Goal: Transaction & Acquisition: Book appointment/travel/reservation

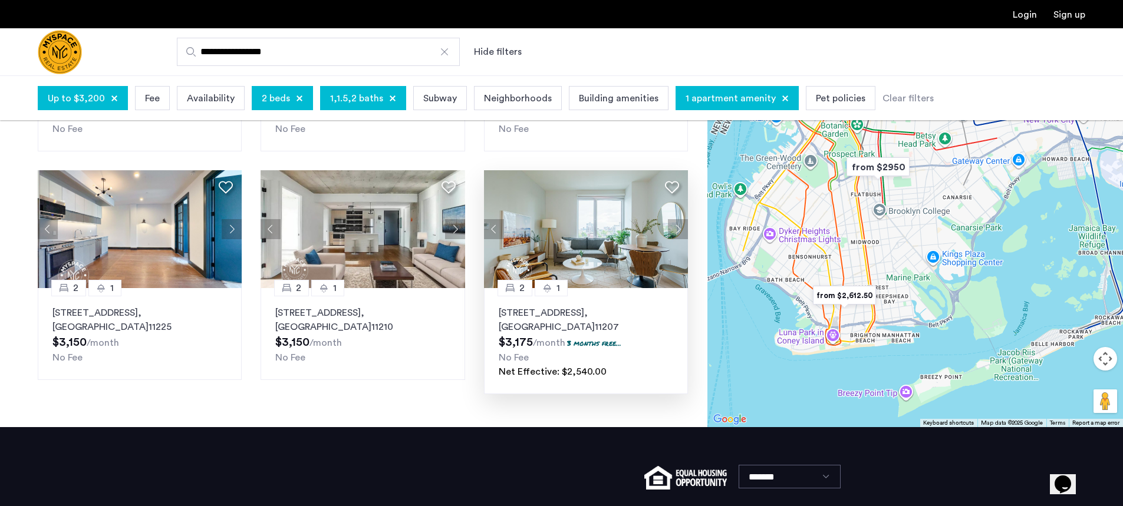
click at [676, 230] on button "Next apartment" at bounding box center [678, 229] width 20 height 20
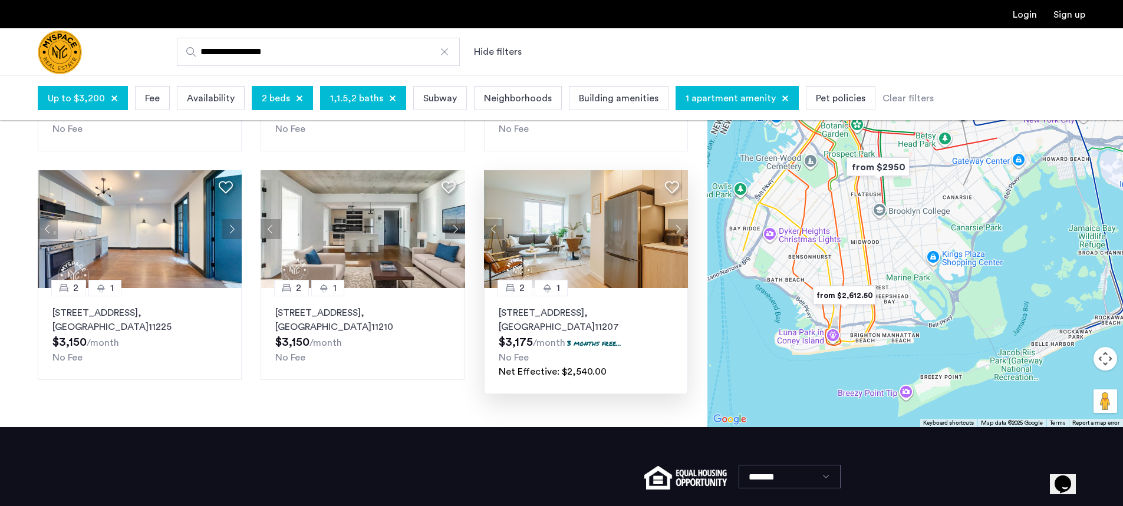
click at [676, 229] on button "Next apartment" at bounding box center [678, 229] width 20 height 20
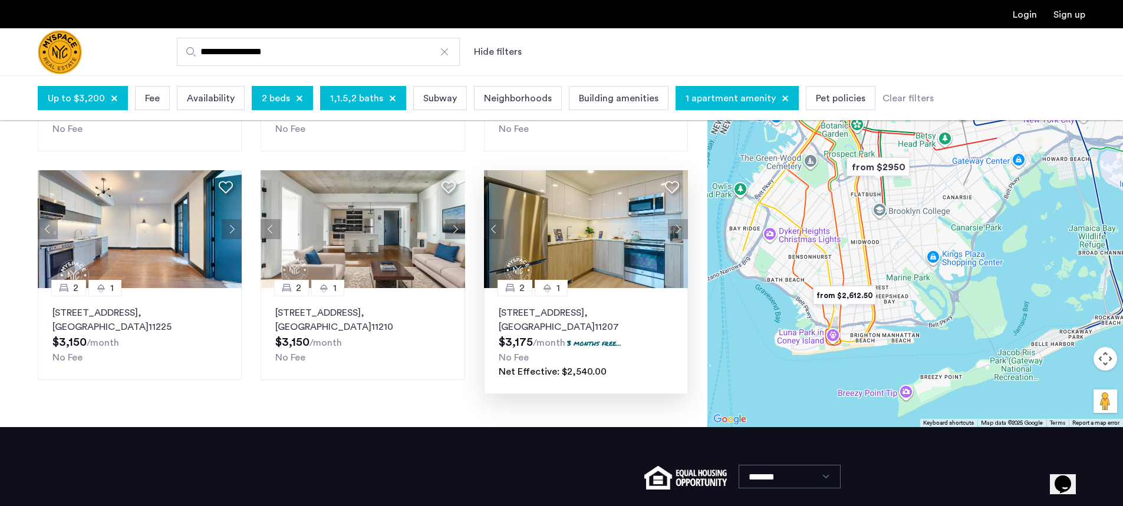
click at [676, 229] on button "Next apartment" at bounding box center [678, 229] width 20 height 20
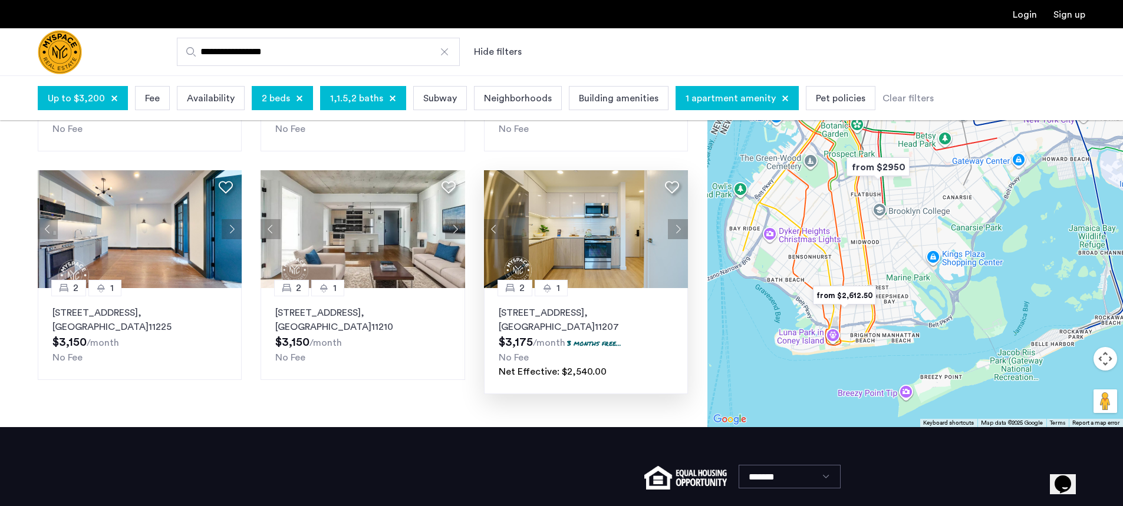
click at [676, 229] on button "Next apartment" at bounding box center [678, 229] width 20 height 20
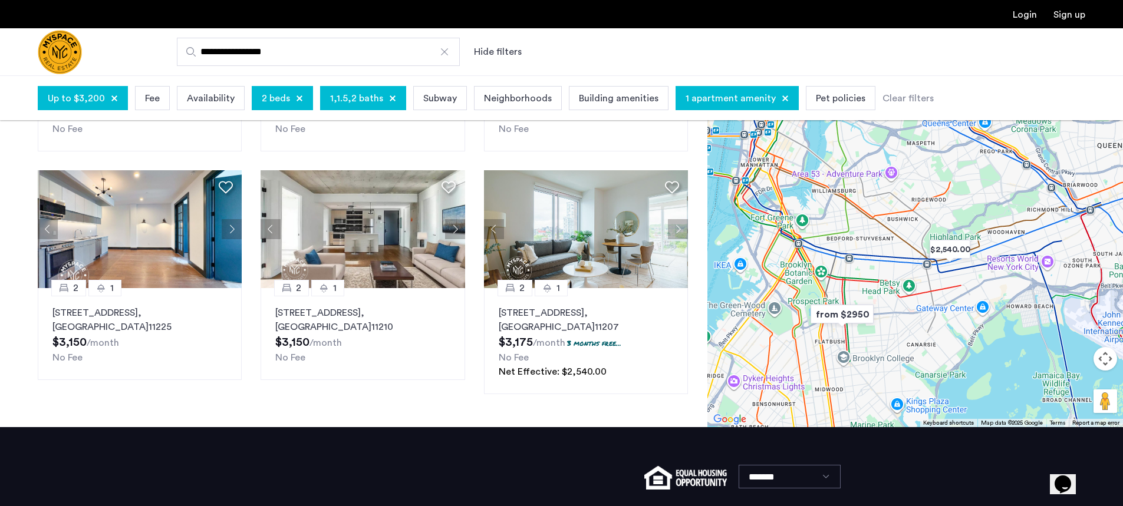
drag, startPoint x: 902, startPoint y: 235, endPoint x: 867, endPoint y: 380, distance: 148.9
click at [865, 382] on div at bounding box center [914, 211] width 415 height 431
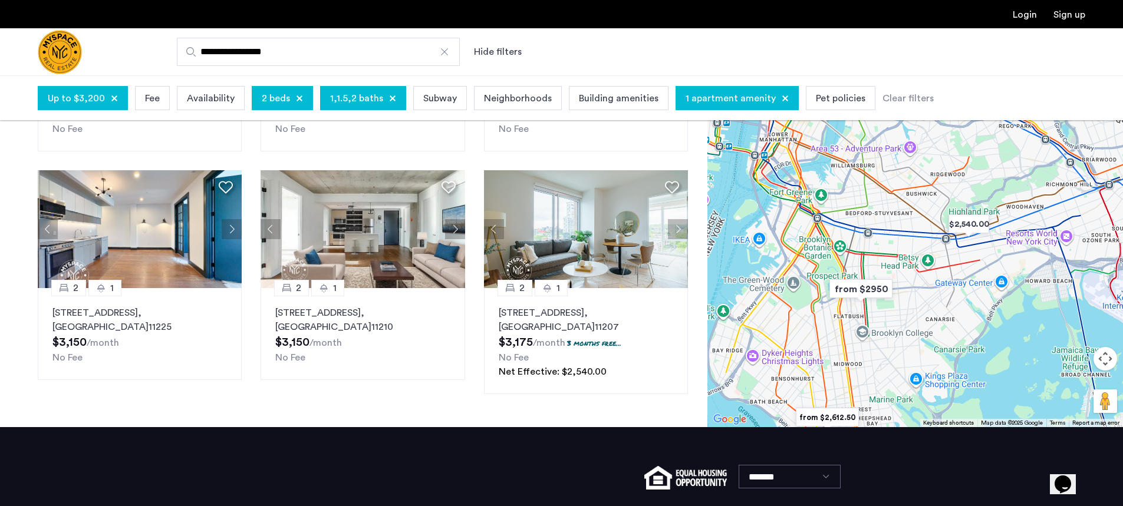
drag, startPoint x: 878, startPoint y: 364, endPoint x: 890, endPoint y: 348, distance: 19.7
click at [890, 348] on div at bounding box center [914, 211] width 415 height 431
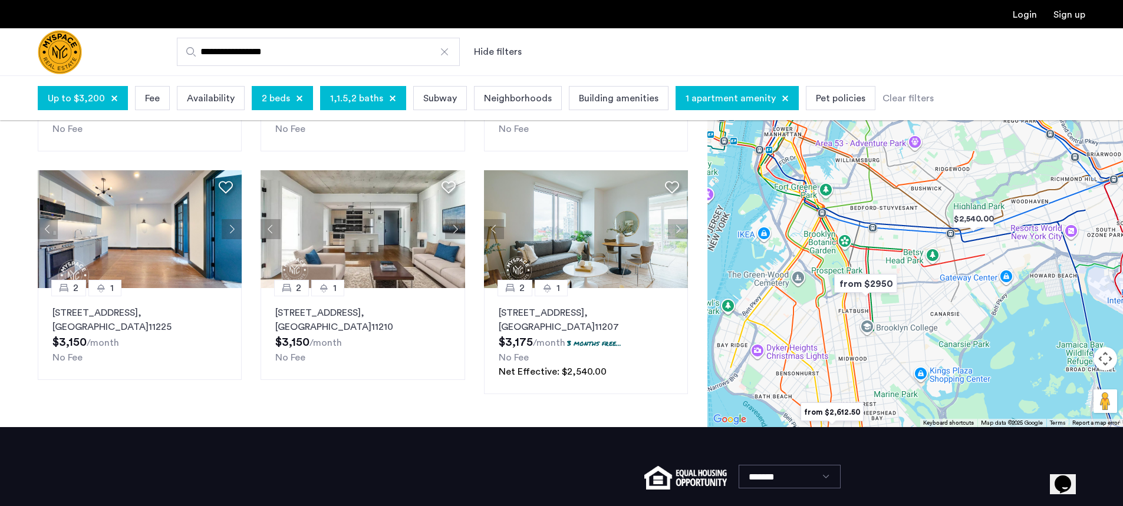
click at [873, 285] on img "from $2950" at bounding box center [865, 283] width 72 height 27
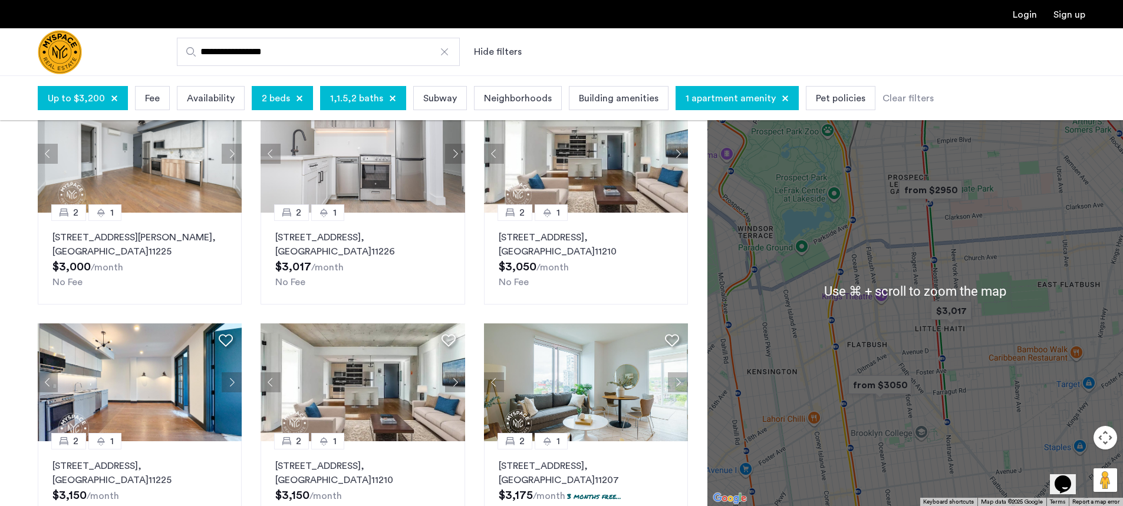
scroll to position [347, 0]
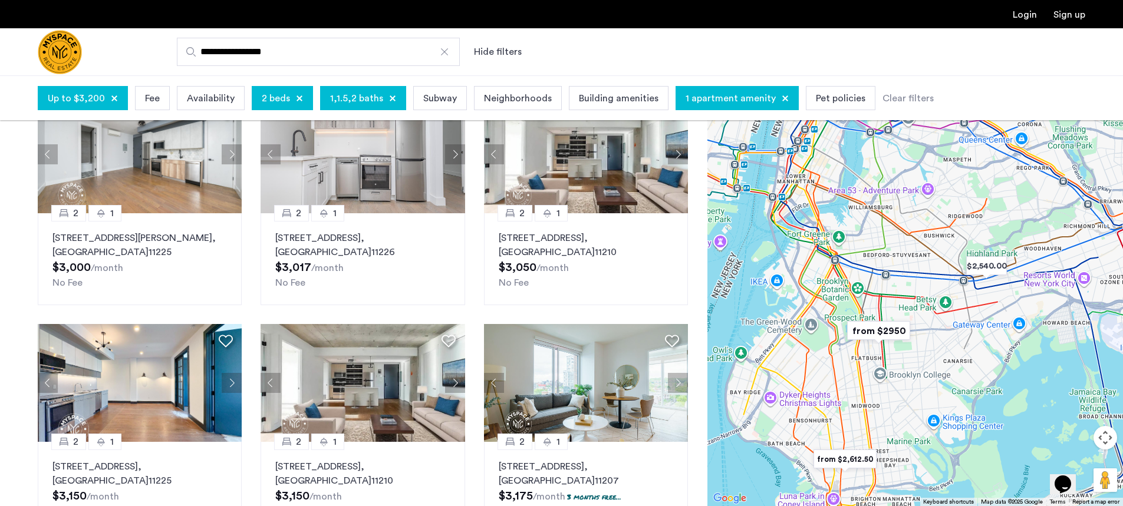
drag, startPoint x: 844, startPoint y: 253, endPoint x: 817, endPoint y: 302, distance: 56.2
click at [817, 302] on div "To navigate, press the arrow keys." at bounding box center [914, 290] width 415 height 431
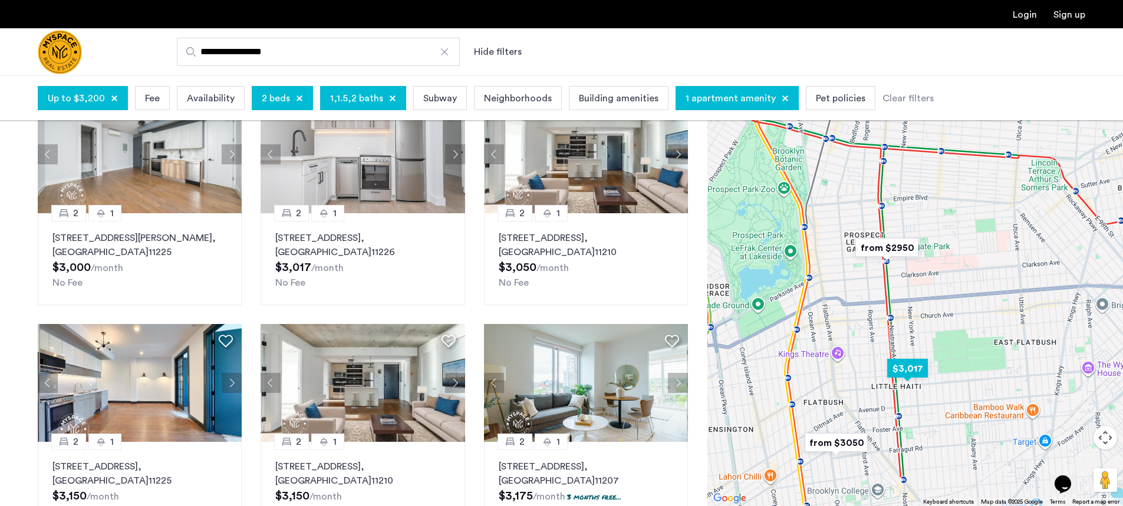
drag, startPoint x: 835, startPoint y: 354, endPoint x: 811, endPoint y: 255, distance: 102.5
click at [811, 255] on div "To navigate, press the arrow keys." at bounding box center [914, 290] width 415 height 431
click at [890, 247] on img "from $2950" at bounding box center [886, 248] width 72 height 27
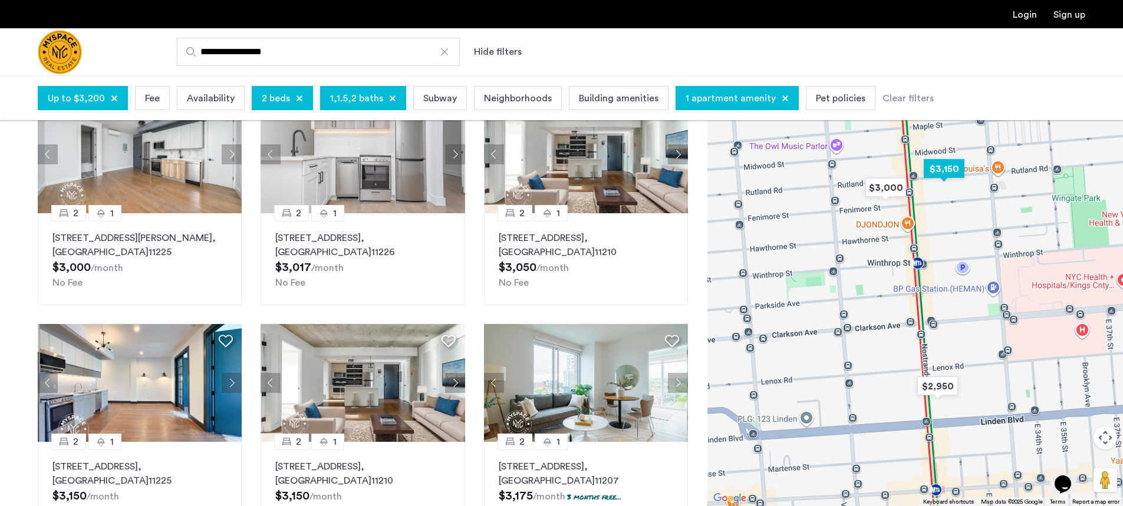
click at [955, 167] on img "$3,150" at bounding box center [944, 169] width 50 height 27
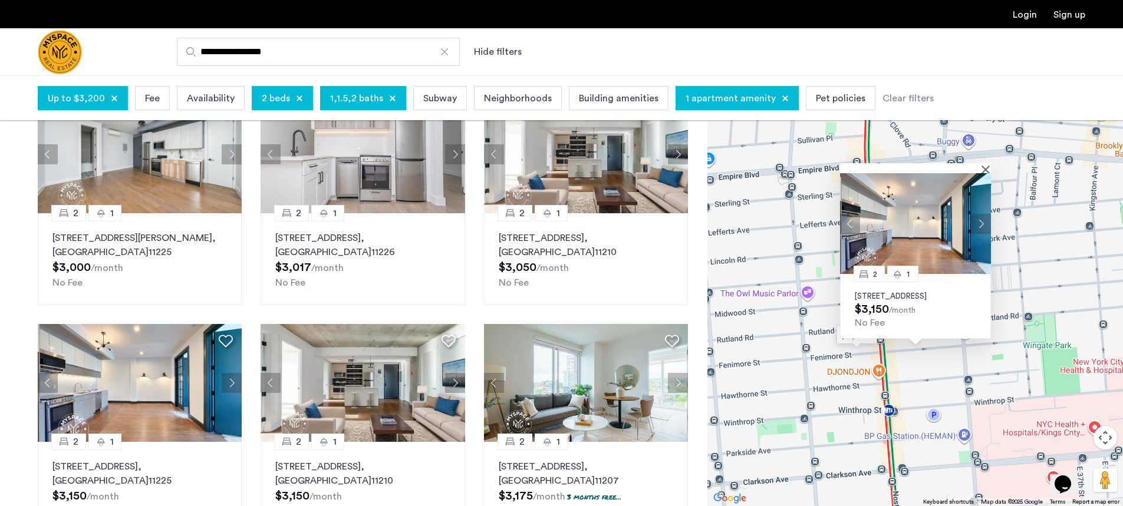
click at [980, 215] on button "Next apartment" at bounding box center [981, 223] width 20 height 20
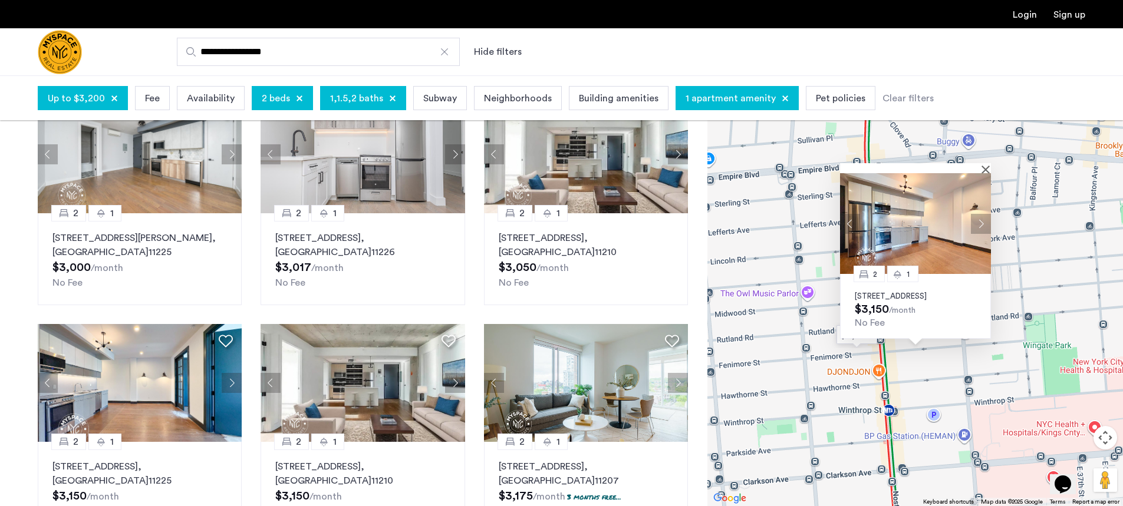
click at [981, 213] on button "Next apartment" at bounding box center [981, 223] width 20 height 20
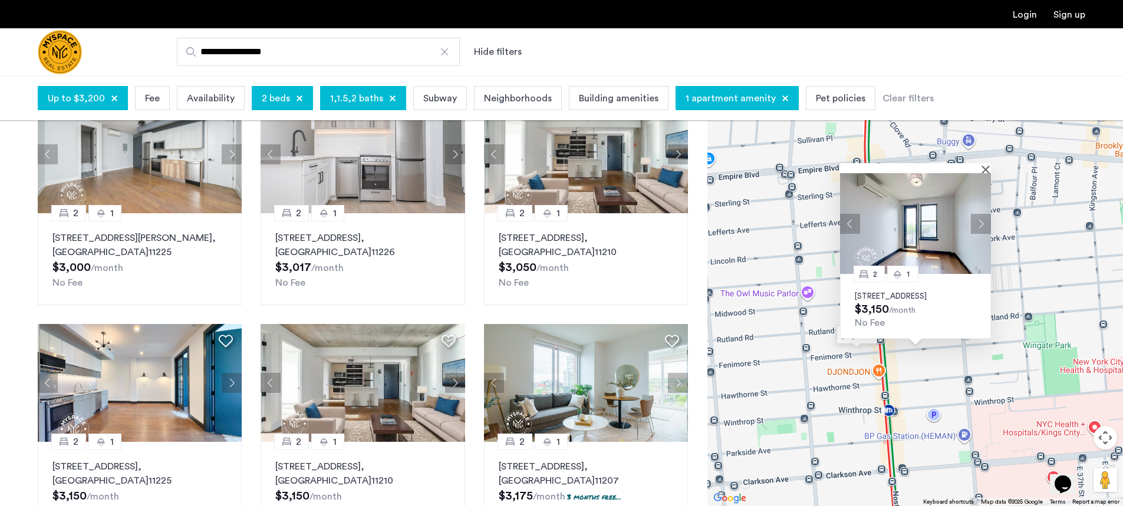
click at [981, 213] on button "Next apartment" at bounding box center [981, 223] width 20 height 20
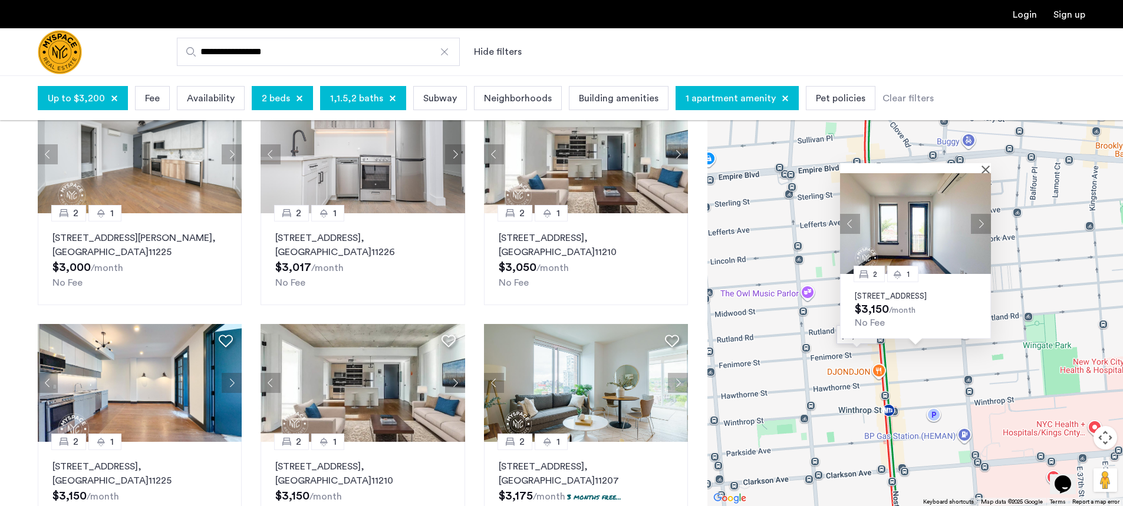
click at [982, 213] on button "Next apartment" at bounding box center [981, 223] width 20 height 20
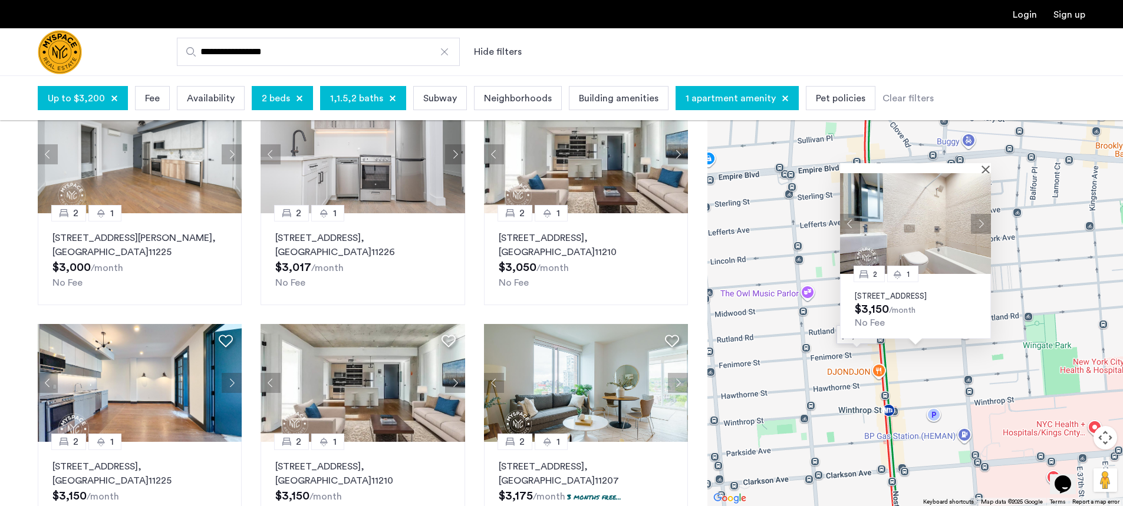
click at [982, 213] on button "Next apartment" at bounding box center [981, 223] width 20 height 20
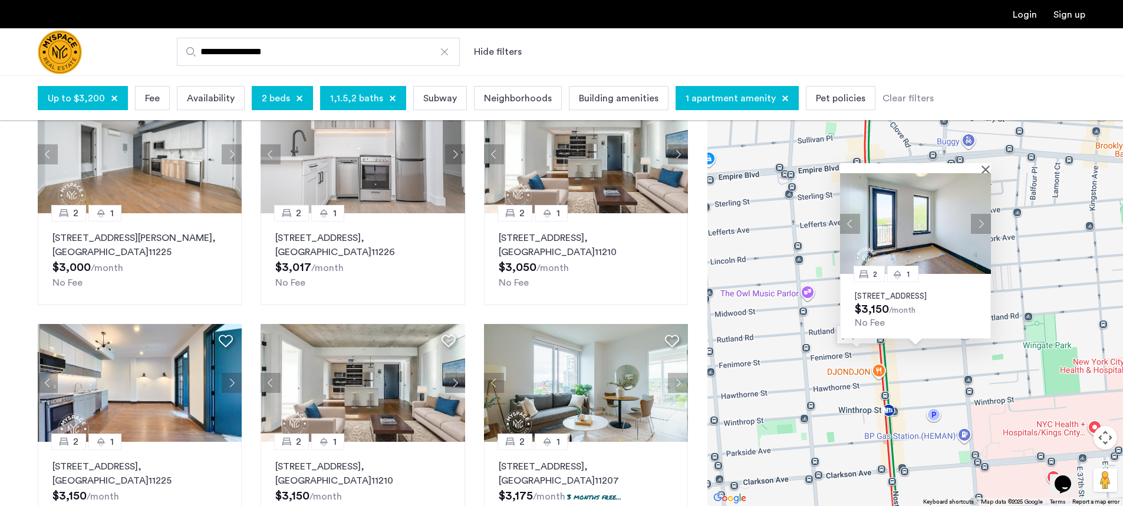
click at [982, 213] on button "Next apartment" at bounding box center [981, 223] width 20 height 20
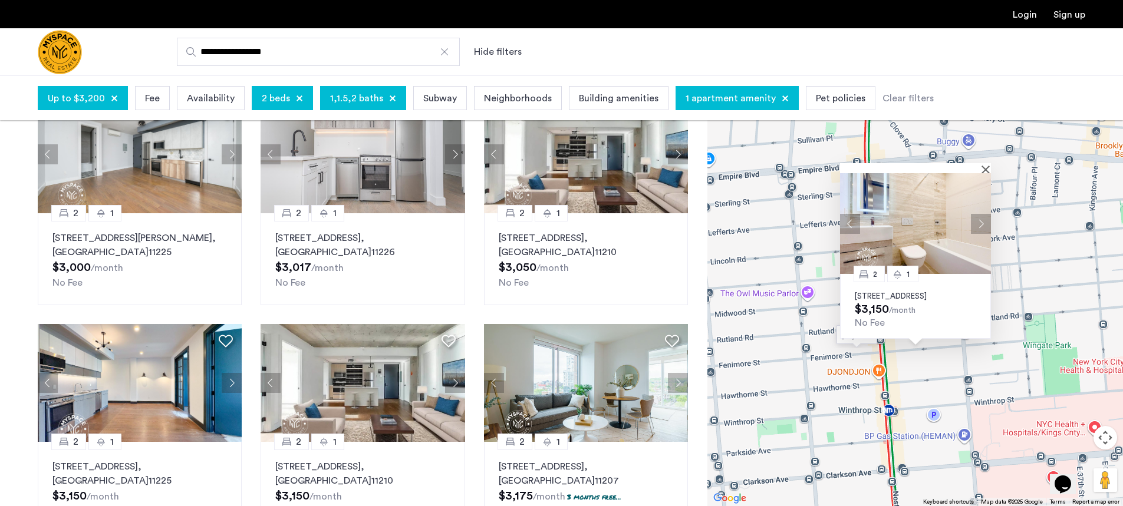
click at [982, 213] on button "Next apartment" at bounding box center [981, 223] width 20 height 20
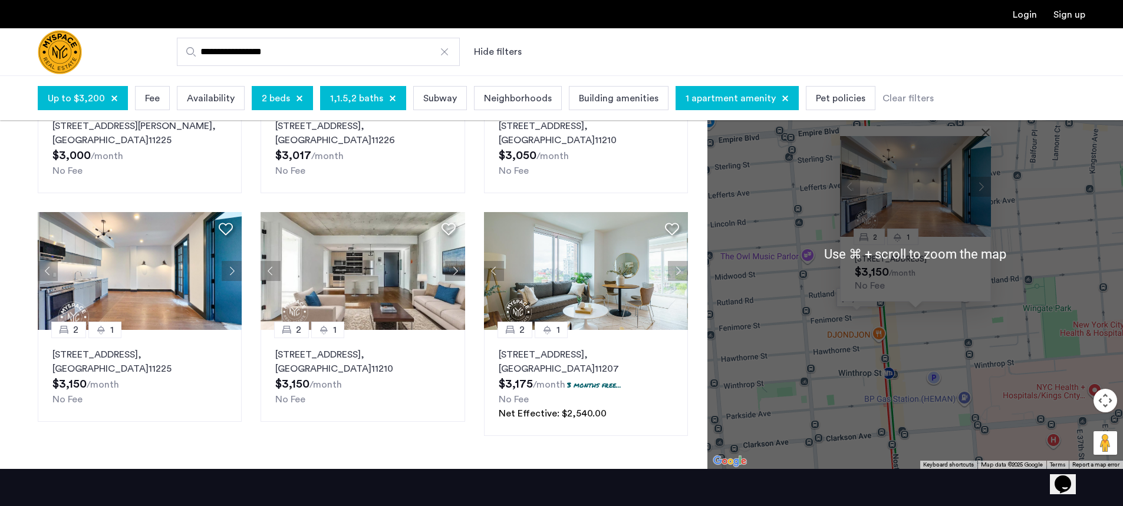
scroll to position [407, 0]
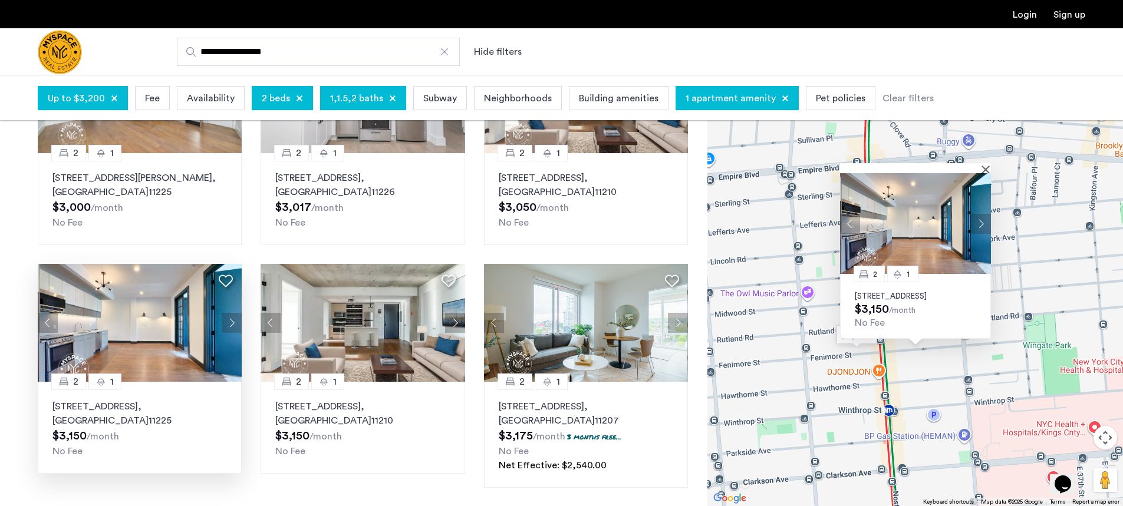
click at [187, 326] on img at bounding box center [140, 323] width 204 height 118
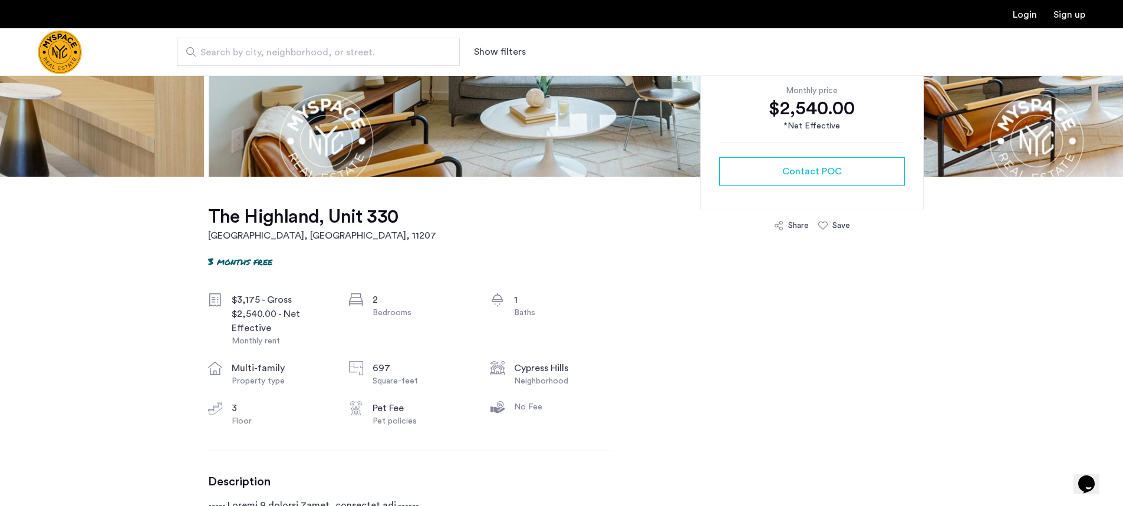
scroll to position [31, 0]
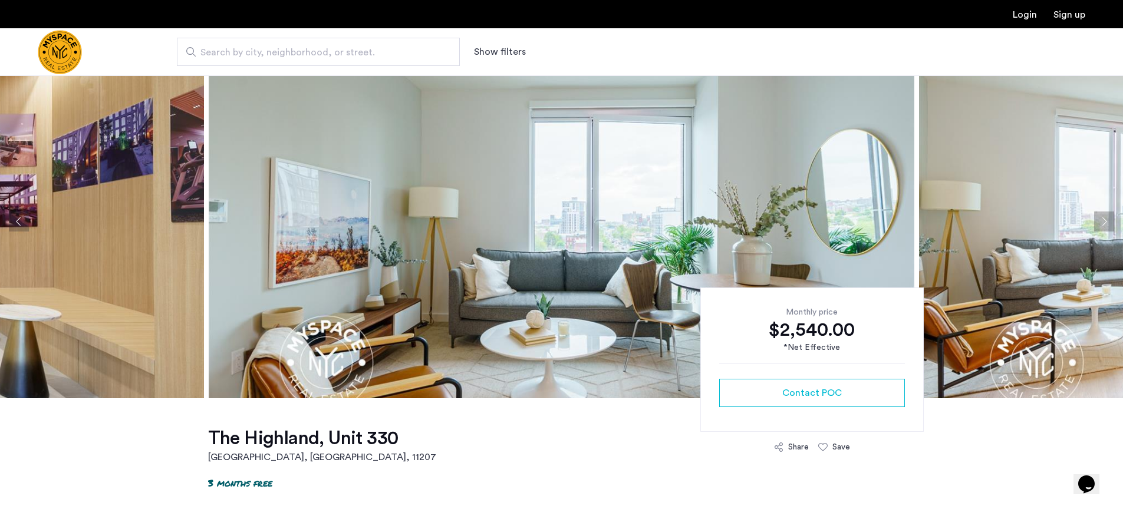
click at [522, 199] on img at bounding box center [561, 222] width 705 height 354
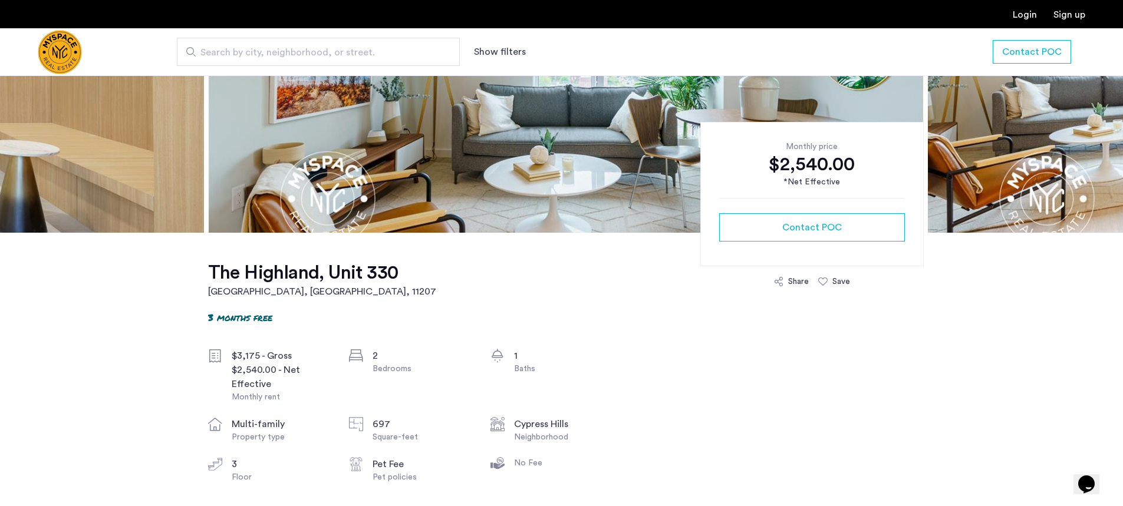
scroll to position [184, 0]
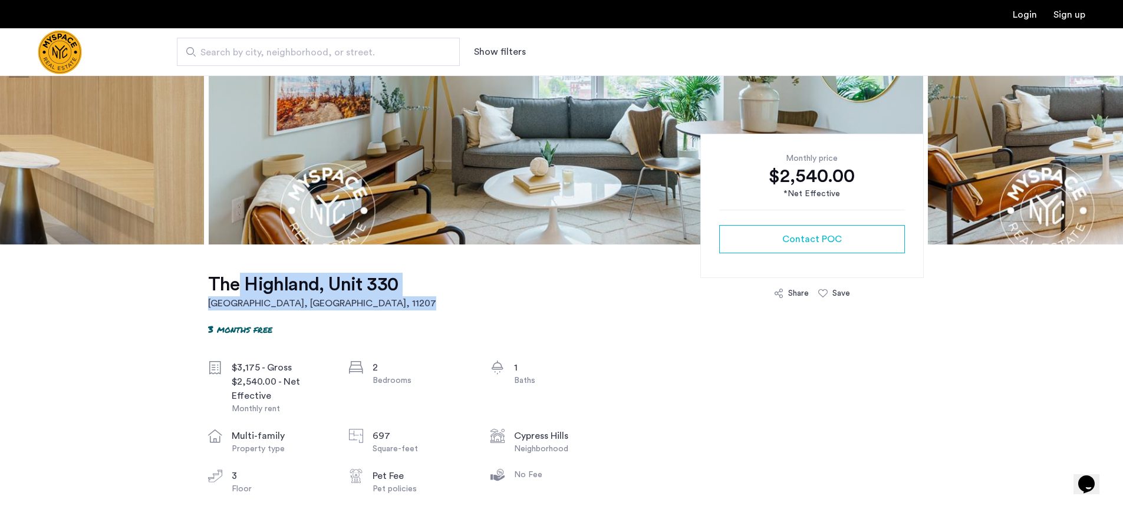
drag, startPoint x: 453, startPoint y: 279, endPoint x: 226, endPoint y: 281, distance: 226.3
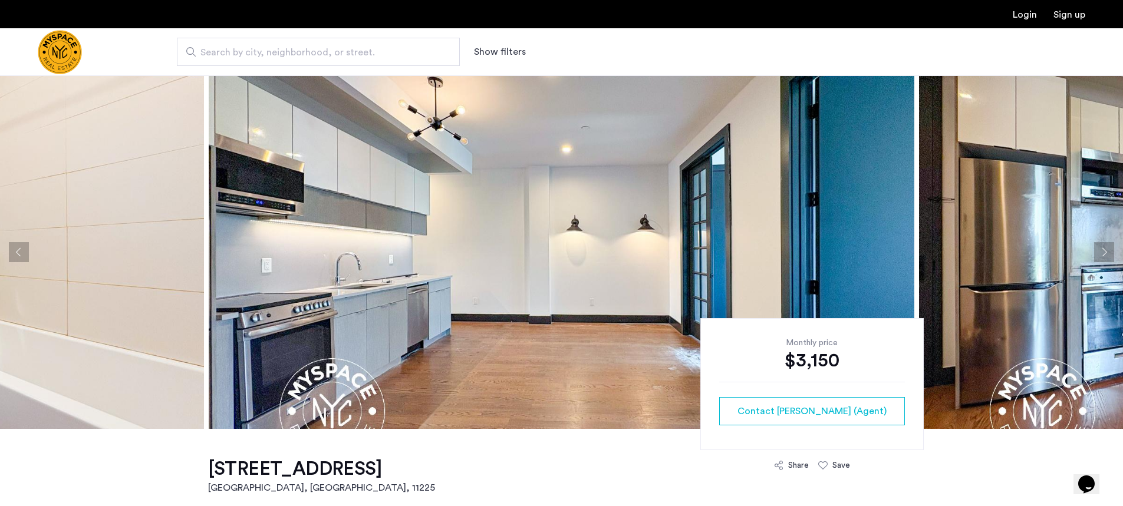
click at [1096, 250] on button "Next apartment" at bounding box center [1104, 252] width 20 height 20
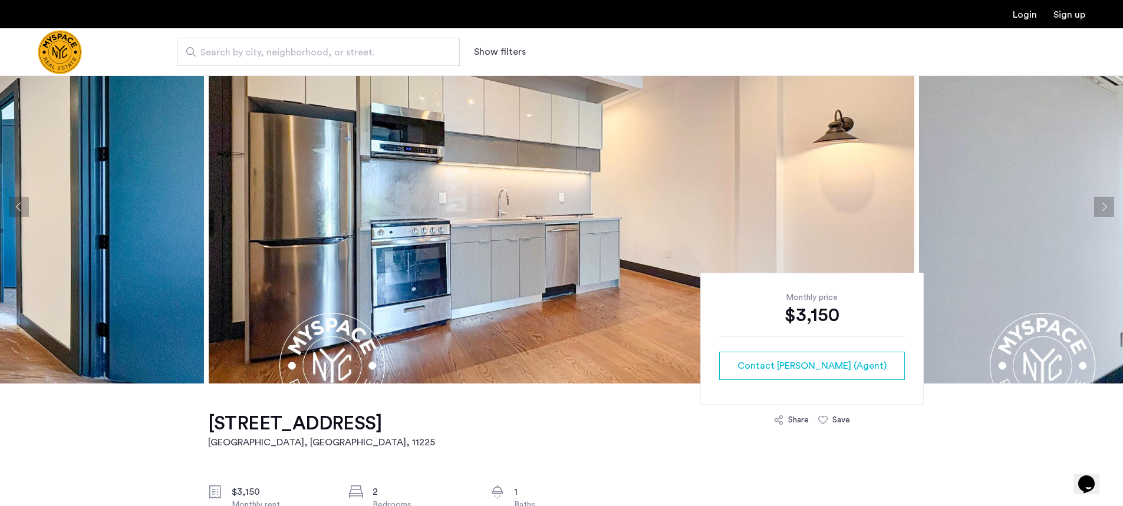
scroll to position [12, 0]
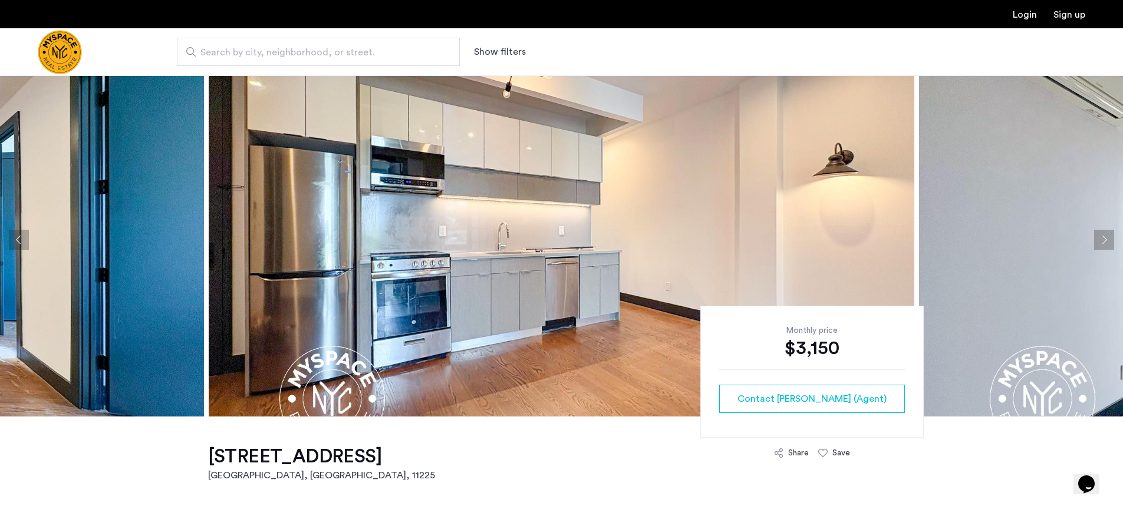
click at [1107, 239] on button "Next apartment" at bounding box center [1104, 240] width 20 height 20
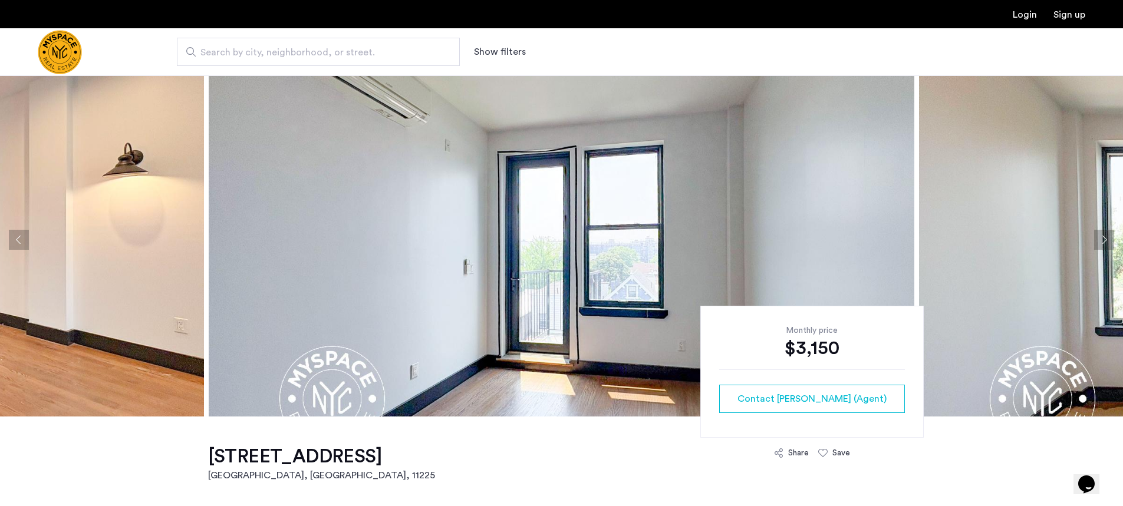
click at [1107, 239] on button "Next apartment" at bounding box center [1104, 240] width 20 height 20
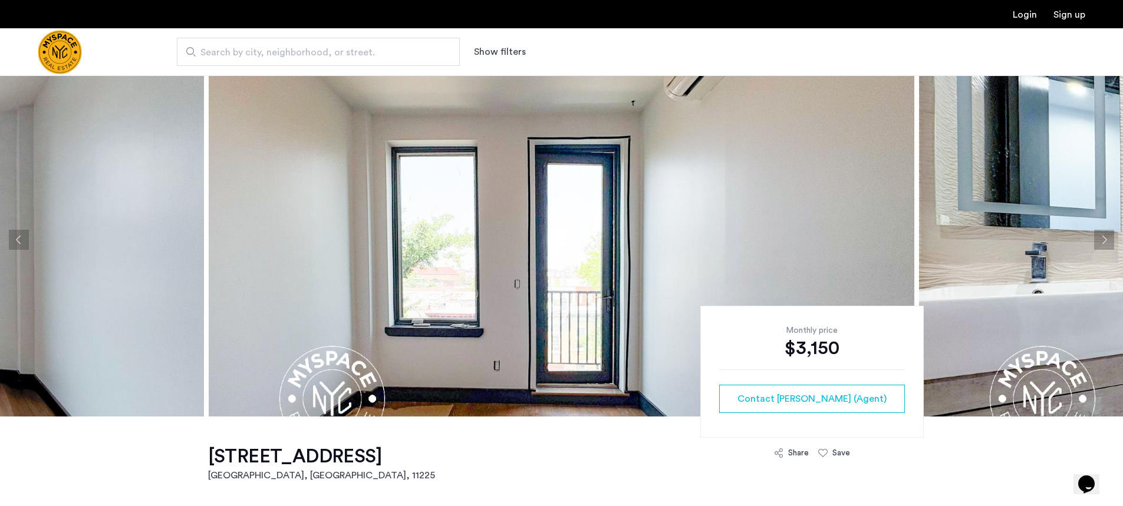
click at [1107, 239] on button "Next apartment" at bounding box center [1104, 240] width 20 height 20
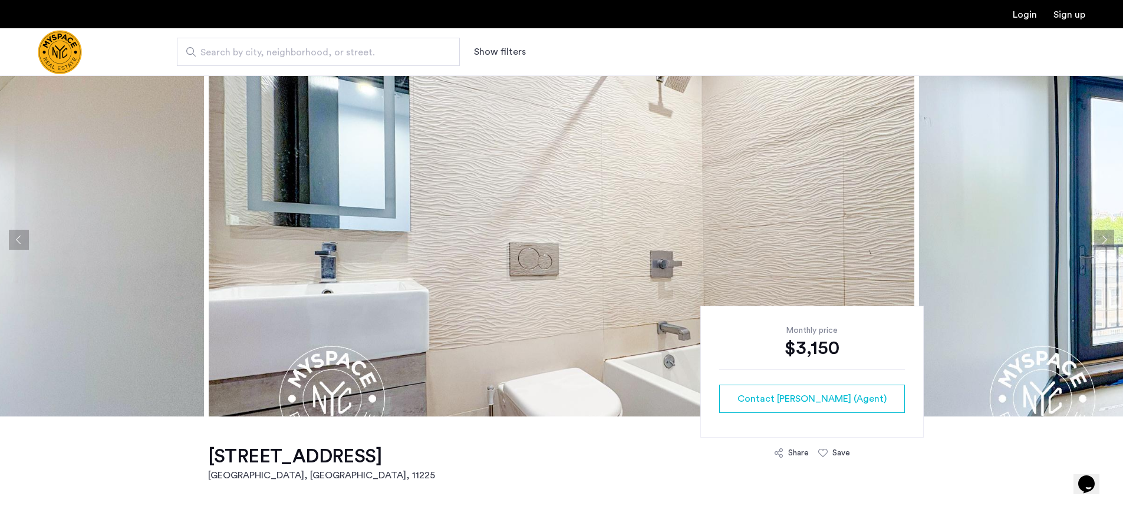
click at [1107, 239] on button "Next apartment" at bounding box center [1104, 240] width 20 height 20
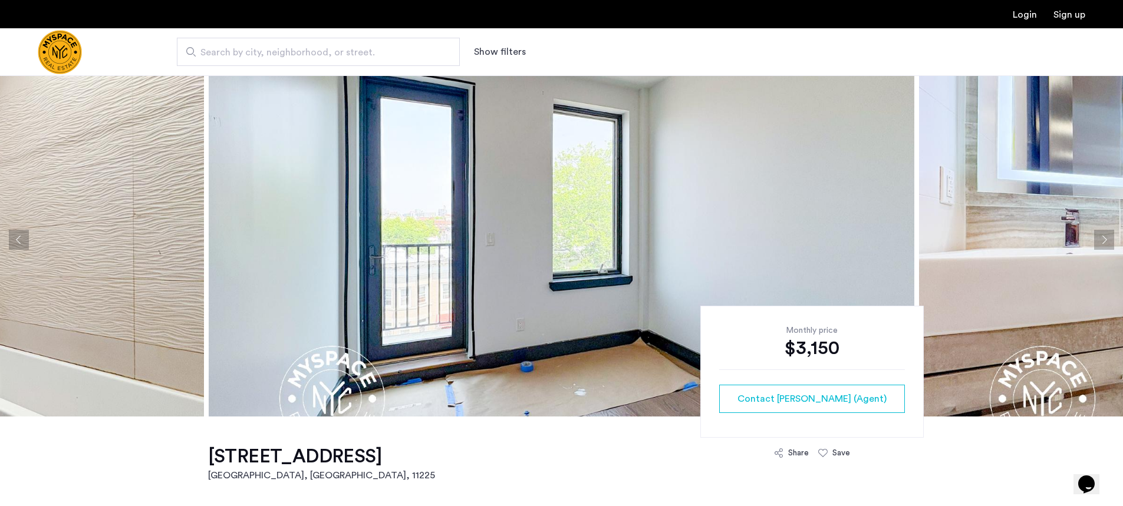
click at [1107, 239] on button "Next apartment" at bounding box center [1104, 240] width 20 height 20
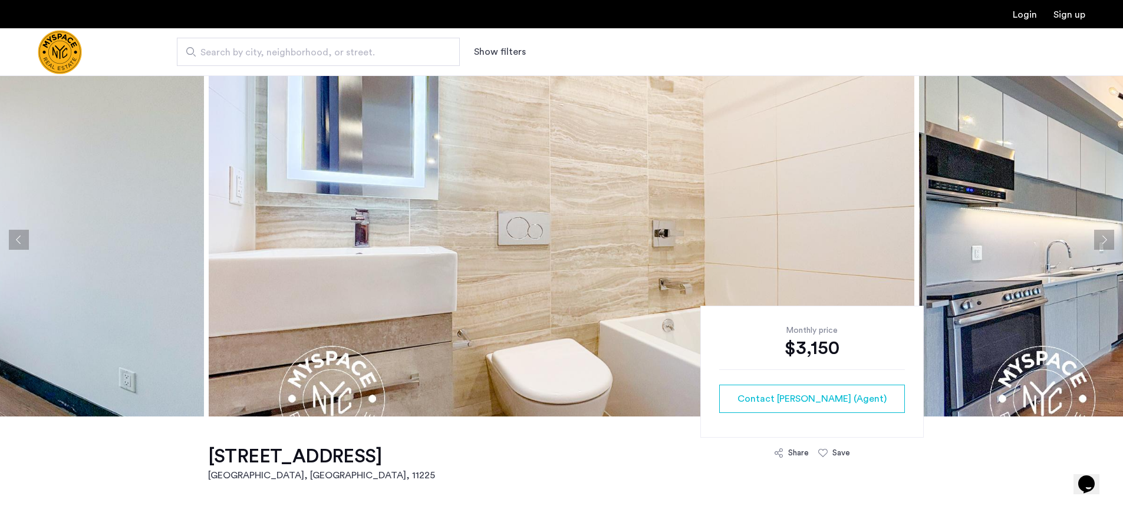
click at [1107, 239] on button "Next apartment" at bounding box center [1104, 240] width 20 height 20
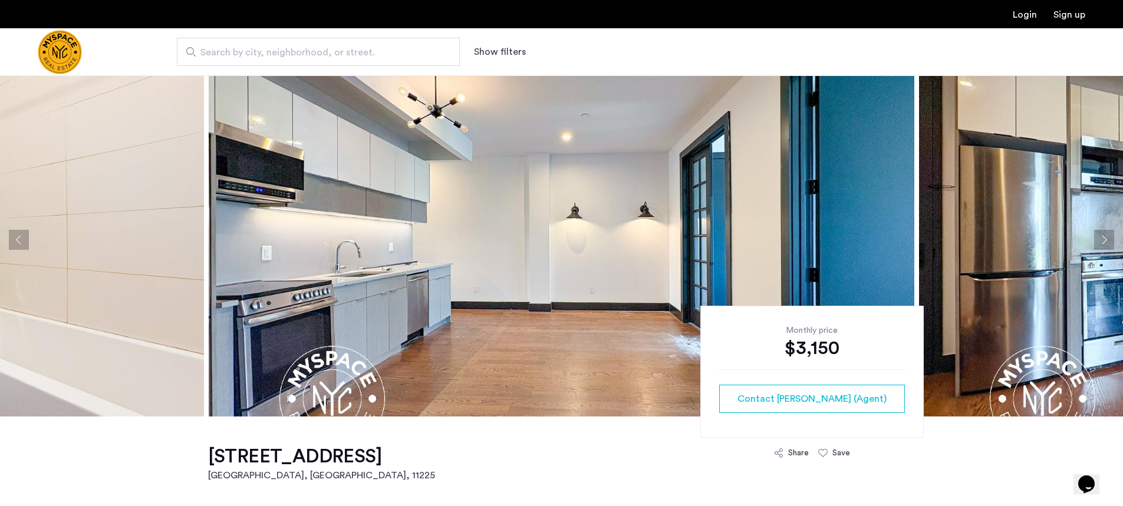
click at [1107, 239] on button "Next apartment" at bounding box center [1104, 240] width 20 height 20
